Goal: Task Accomplishment & Management: Manage account settings

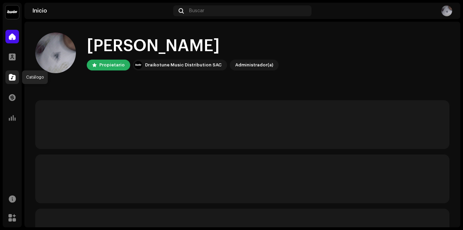
click at [13, 81] on div at bounding box center [12, 77] width 14 height 14
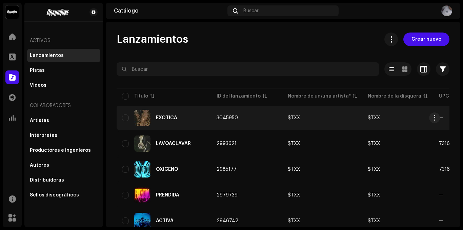
click at [268, 120] on td "3045950" at bounding box center [246, 118] width 71 height 24
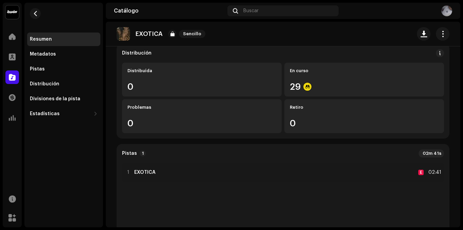
scroll to position [56, 0]
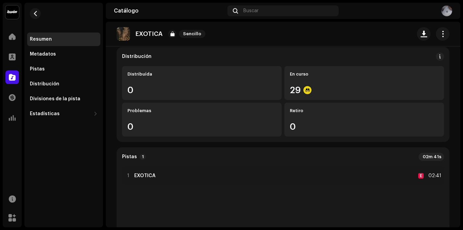
click at [332, 102] on div "Distribuída 0 En curso 29 Problemas 0 Retiro 0" at bounding box center [283, 101] width 322 height 70
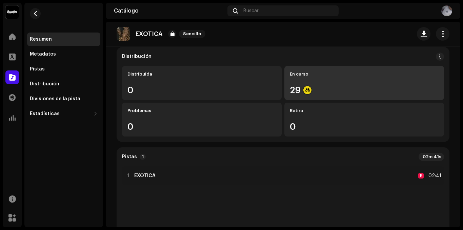
click at [346, 83] on div "En curso 29" at bounding box center [364, 83] width 160 height 34
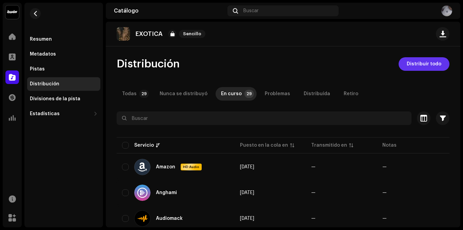
drag, startPoint x: 424, startPoint y: 73, endPoint x: 433, endPoint y: 60, distance: 15.3
click at [433, 60] on span "Distribuir todo" at bounding box center [424, 64] width 35 height 14
click at [139, 90] on p-tab "Todas 29" at bounding box center [134, 94] width 35 height 14
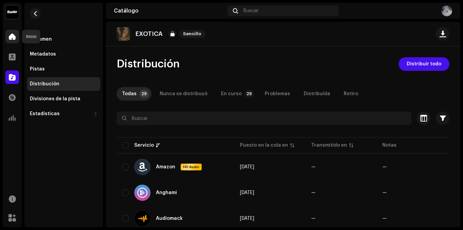
click at [14, 35] on span at bounding box center [12, 36] width 7 height 5
